Goal: Task Accomplishment & Management: Manage account settings

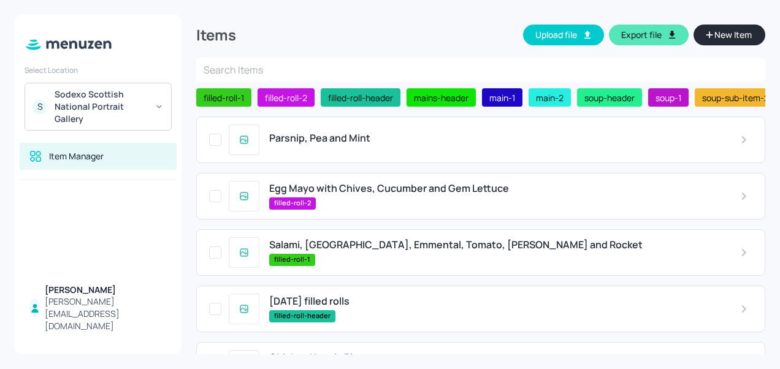
click at [367, 142] on span "Parsnip, Pea and Mint" at bounding box center [319, 138] width 101 height 12
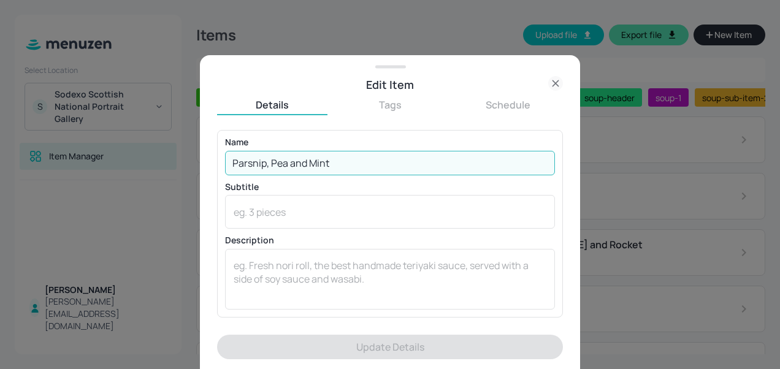
drag, startPoint x: 376, startPoint y: 166, endPoint x: 211, endPoint y: 166, distance: 165.0
click at [211, 166] on div "Edit Item Details Tags Schedule Name [PERSON_NAME], Pea and Mint ​ Subtitle x ​…" at bounding box center [390, 212] width 380 height 314
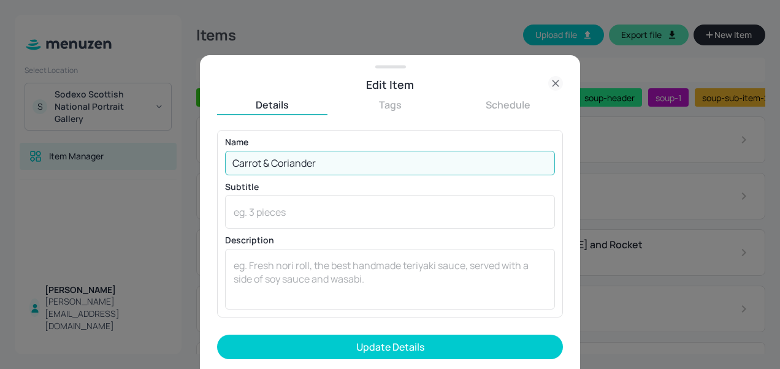
type input "Carrot & Coriander"
click at [217, 335] on button "Update Details" at bounding box center [390, 347] width 346 height 25
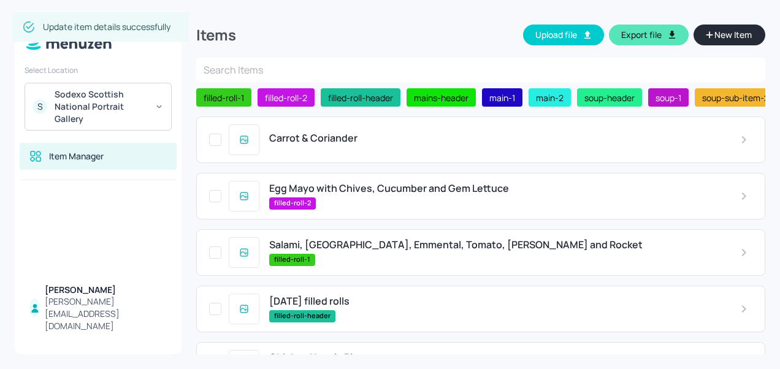
click at [392, 201] on div "filled-roll-2" at bounding box center [494, 203] width 451 height 12
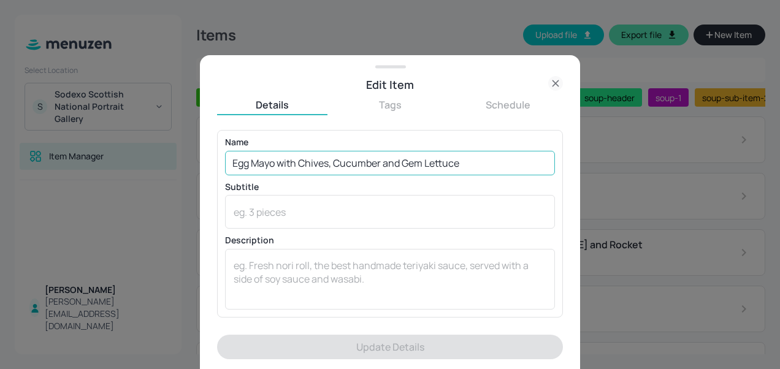
click at [297, 163] on input "Egg Mayo with Chives, Cucumber and Gem Lettuce" at bounding box center [390, 163] width 330 height 25
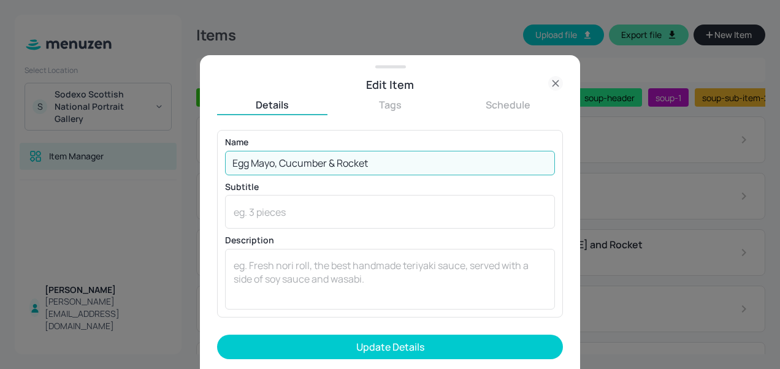
type input "Egg Mayo, Cucumber & Rocket"
click at [217, 335] on button "Update Details" at bounding box center [390, 347] width 346 height 25
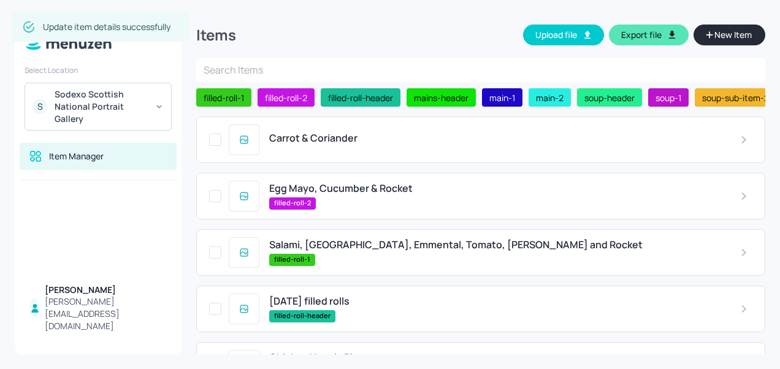
click at [364, 258] on div "filled-roll-1" at bounding box center [494, 260] width 451 height 12
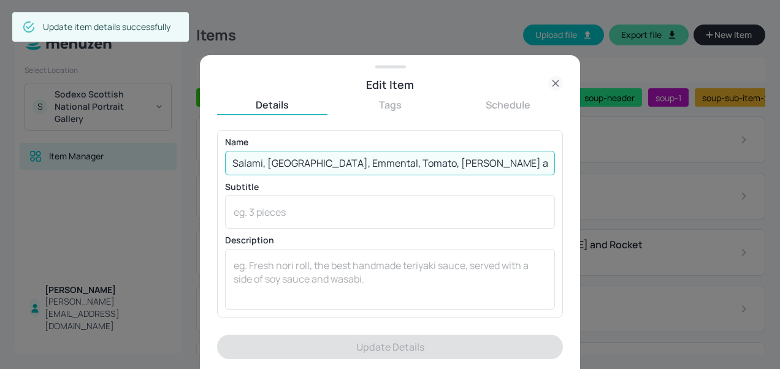
drag, startPoint x: 510, startPoint y: 163, endPoint x: 351, endPoint y: 139, distance: 160.7
click at [351, 139] on div "Name [PERSON_NAME], [GEOGRAPHIC_DATA], Emmental, Tomato, [PERSON_NAME] and Rock…" at bounding box center [390, 156] width 330 height 37
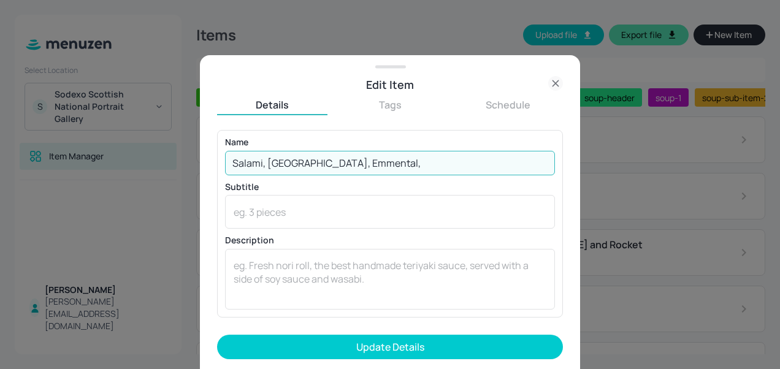
drag, startPoint x: 365, startPoint y: 161, endPoint x: 223, endPoint y: 163, distance: 142.3
click at [223, 163] on div "Name [PERSON_NAME], [GEOGRAPHIC_DATA], Emmental, ​ Subtitle x ​ Description x ​" at bounding box center [390, 223] width 346 height 187
type input "Coronation Chicken, Tomato & Mixed Leaf"
click at [217, 335] on button "Update Details" at bounding box center [390, 347] width 346 height 25
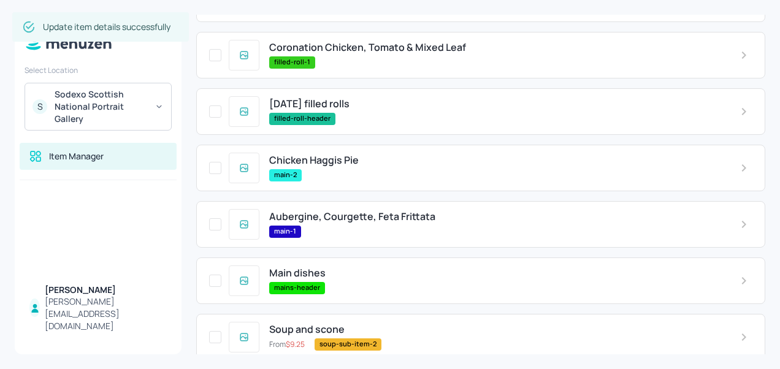
scroll to position [201, 0]
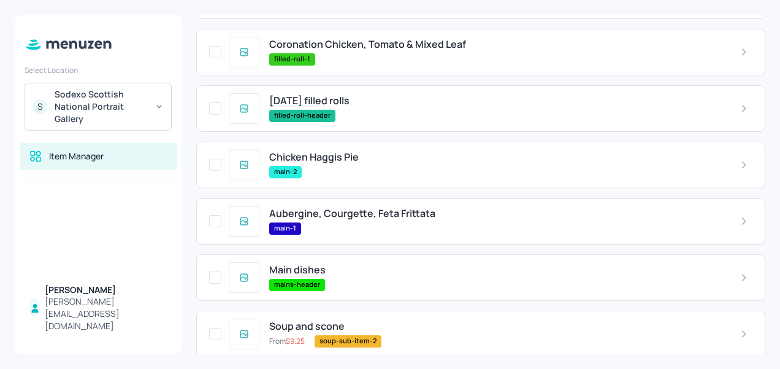
click at [354, 161] on span "Chicken Haggis Pie" at bounding box center [314, 157] width 90 height 12
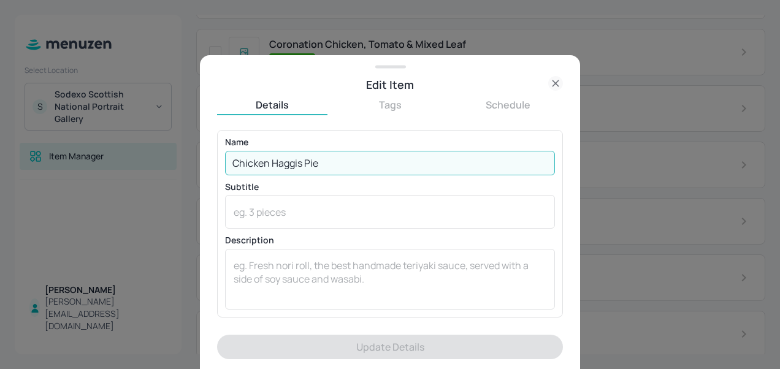
drag, startPoint x: 330, startPoint y: 157, endPoint x: 231, endPoint y: 145, distance: 100.1
click at [231, 145] on div "Name Chicken Haggis Pie ​" at bounding box center [390, 156] width 330 height 37
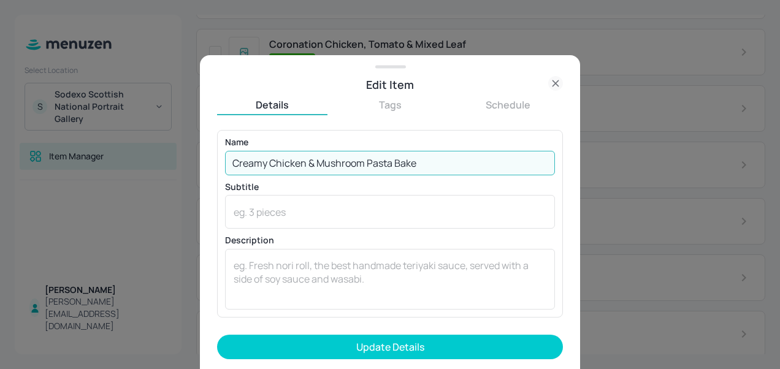
type input "Creamy Chicken & Mushroom Pasta Bake"
click at [217, 335] on button "Update Details" at bounding box center [390, 347] width 346 height 25
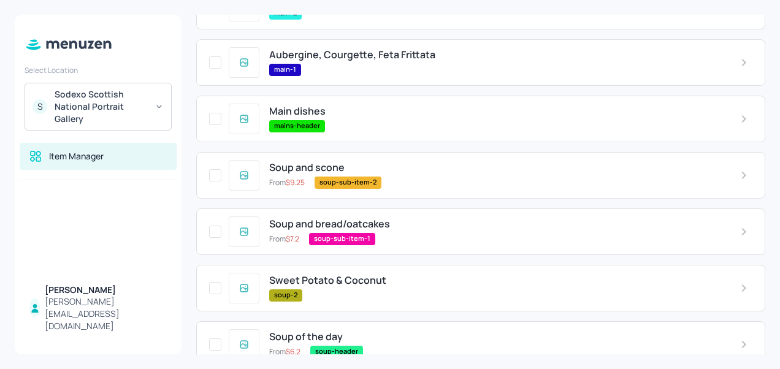
scroll to position [438, 0]
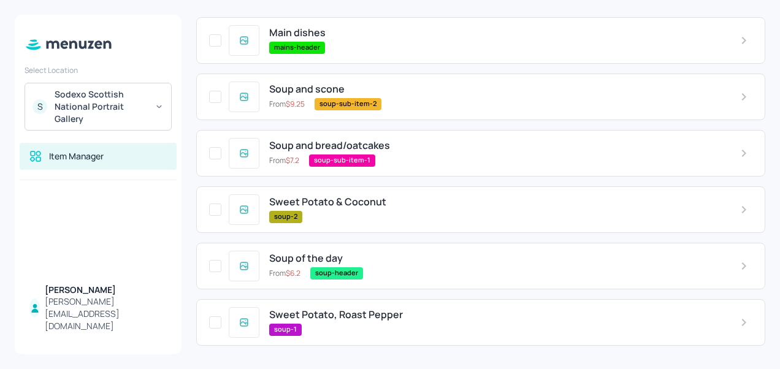
click at [327, 209] on div "Sweet Potato & Coconut soup-2" at bounding box center [494, 209] width 471 height 26
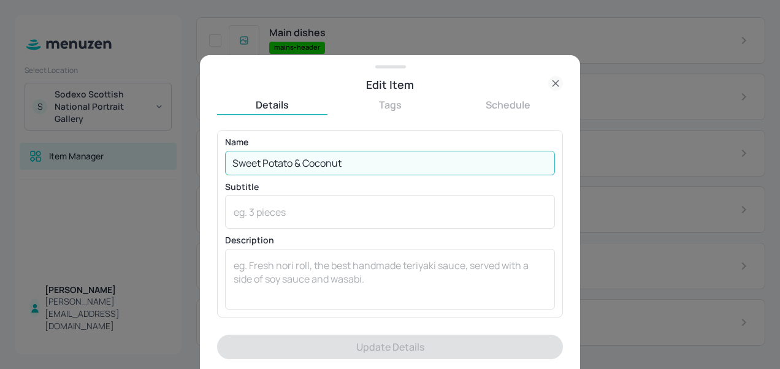
drag, startPoint x: 352, startPoint y: 159, endPoint x: 212, endPoint y: 163, distance: 140.5
click at [212, 163] on div "Edit Item Details Tags Schedule Name Sweet Potato & Coconut ​ Subtitle x ​ Desc…" at bounding box center [390, 212] width 380 height 314
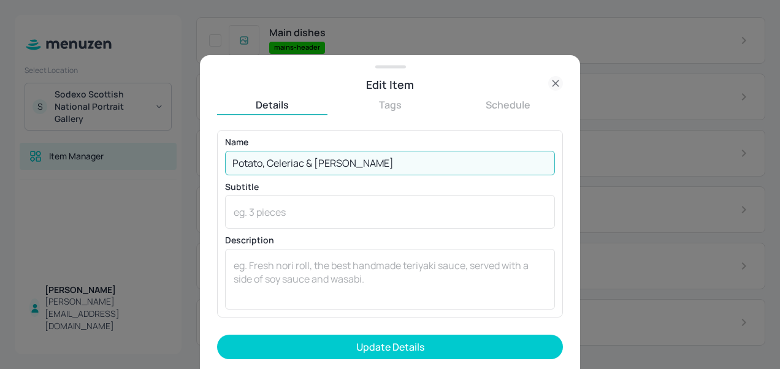
type input "Potato, Celeriac & [PERSON_NAME]"
click at [217, 335] on button "Update Details" at bounding box center [390, 347] width 346 height 25
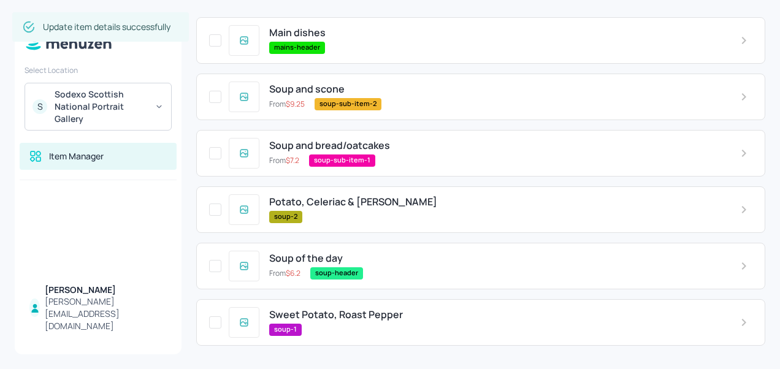
click at [359, 318] on span "Sweet Potato, Roast Pepper" at bounding box center [336, 315] width 134 height 12
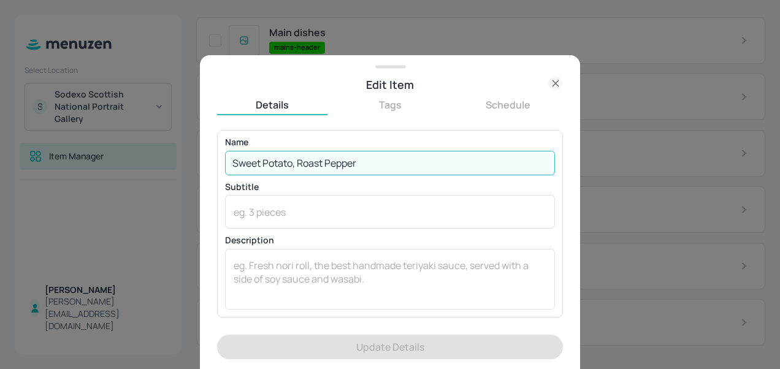
drag, startPoint x: 372, startPoint y: 162, endPoint x: 226, endPoint y: 173, distance: 146.4
click at [226, 173] on input "Sweet Potato, Roast Pepper" at bounding box center [390, 163] width 330 height 25
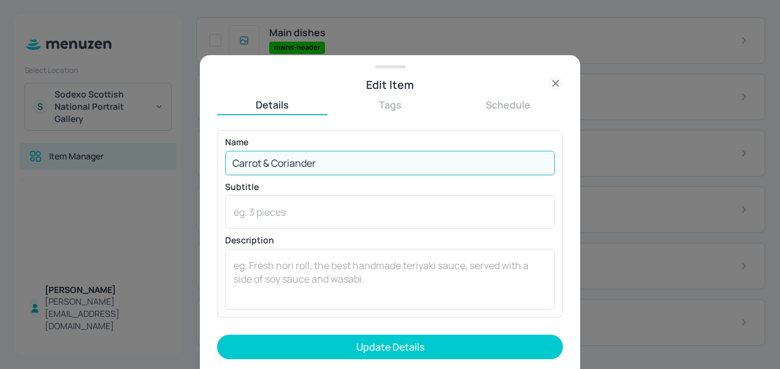
type input "Carrot & Coriander"
click at [217, 335] on button "Update Details" at bounding box center [390, 347] width 346 height 25
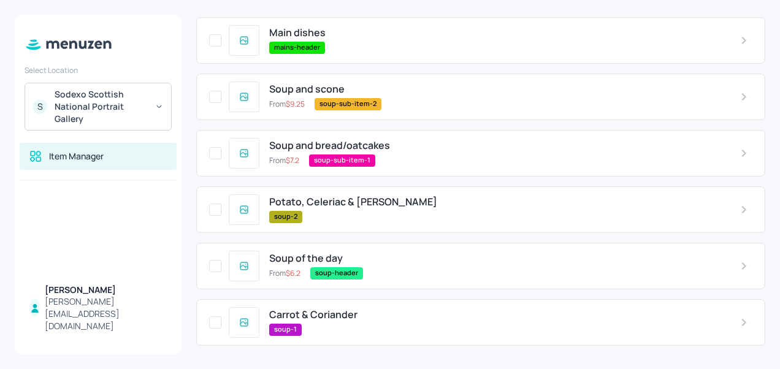
click at [343, 202] on span "Potato, Celeriac & [PERSON_NAME]" at bounding box center [353, 202] width 168 height 12
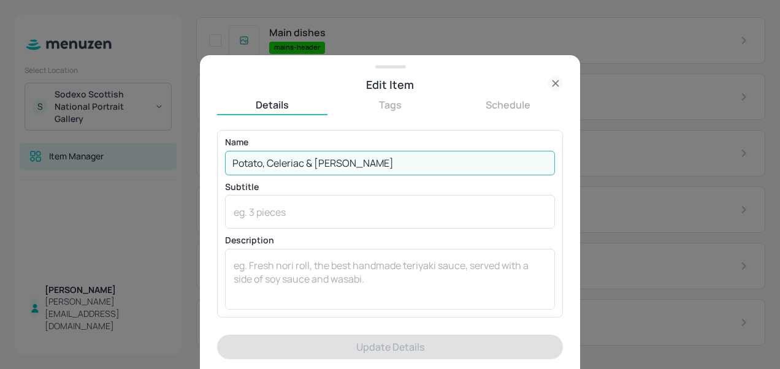
drag, startPoint x: 369, startPoint y: 162, endPoint x: 214, endPoint y: 161, distance: 155.1
click at [214, 161] on div "Edit Item Details Tags Schedule Name Potato, [PERSON_NAME] & Leek ​ Subtitle x …" at bounding box center [390, 212] width 380 height 314
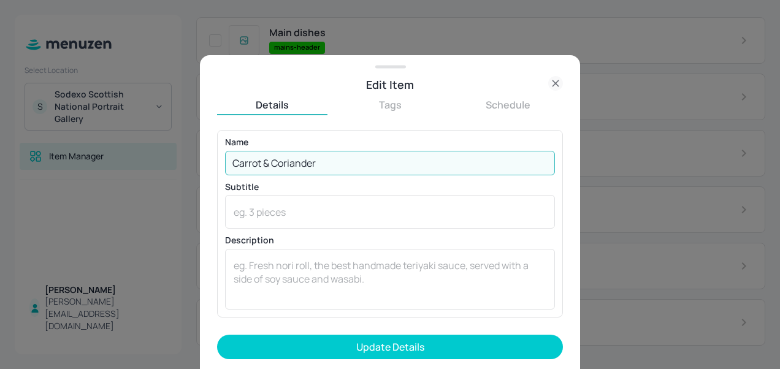
type input "Carrot & Coriander"
click at [217, 335] on button "Update Details" at bounding box center [390, 347] width 346 height 25
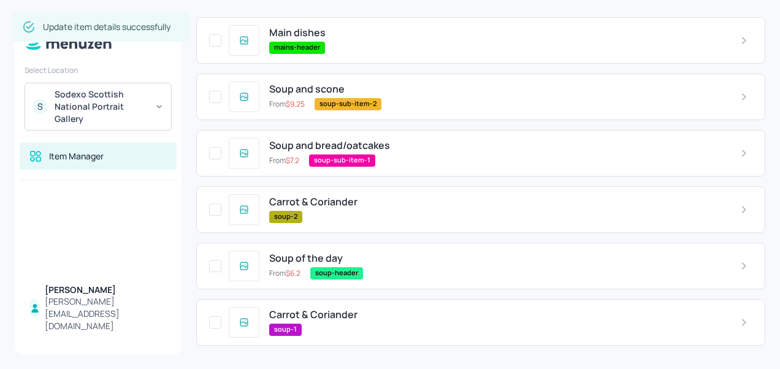
click at [319, 316] on span "Carrot & Coriander" at bounding box center [313, 315] width 88 height 12
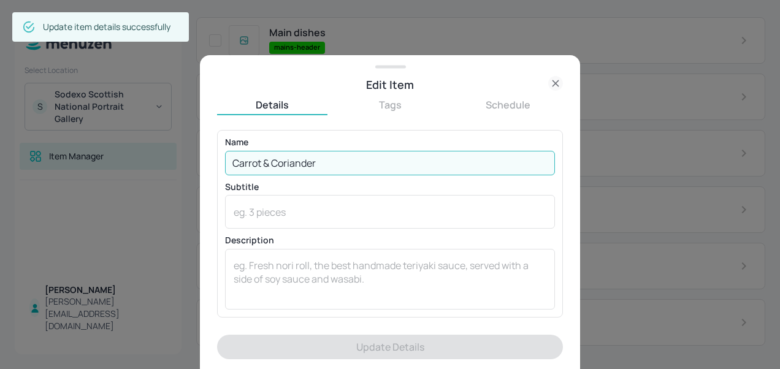
drag, startPoint x: 336, startPoint y: 166, endPoint x: 228, endPoint y: 159, distance: 108.1
click at [228, 159] on input "Carrot & Coriander" at bounding box center [390, 163] width 330 height 25
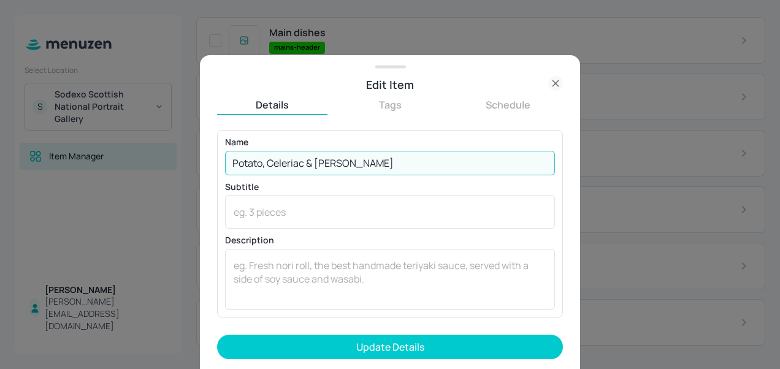
type input "Potato, Celeriac & [PERSON_NAME]"
click at [217, 335] on button "Update Details" at bounding box center [390, 347] width 346 height 25
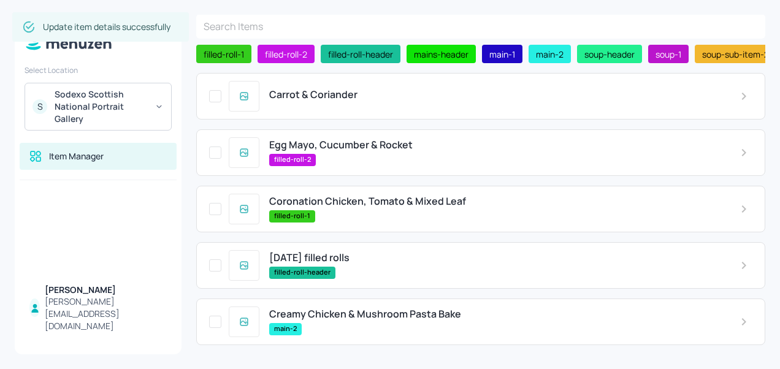
scroll to position [0, 0]
